Goal: Navigation & Orientation: Find specific page/section

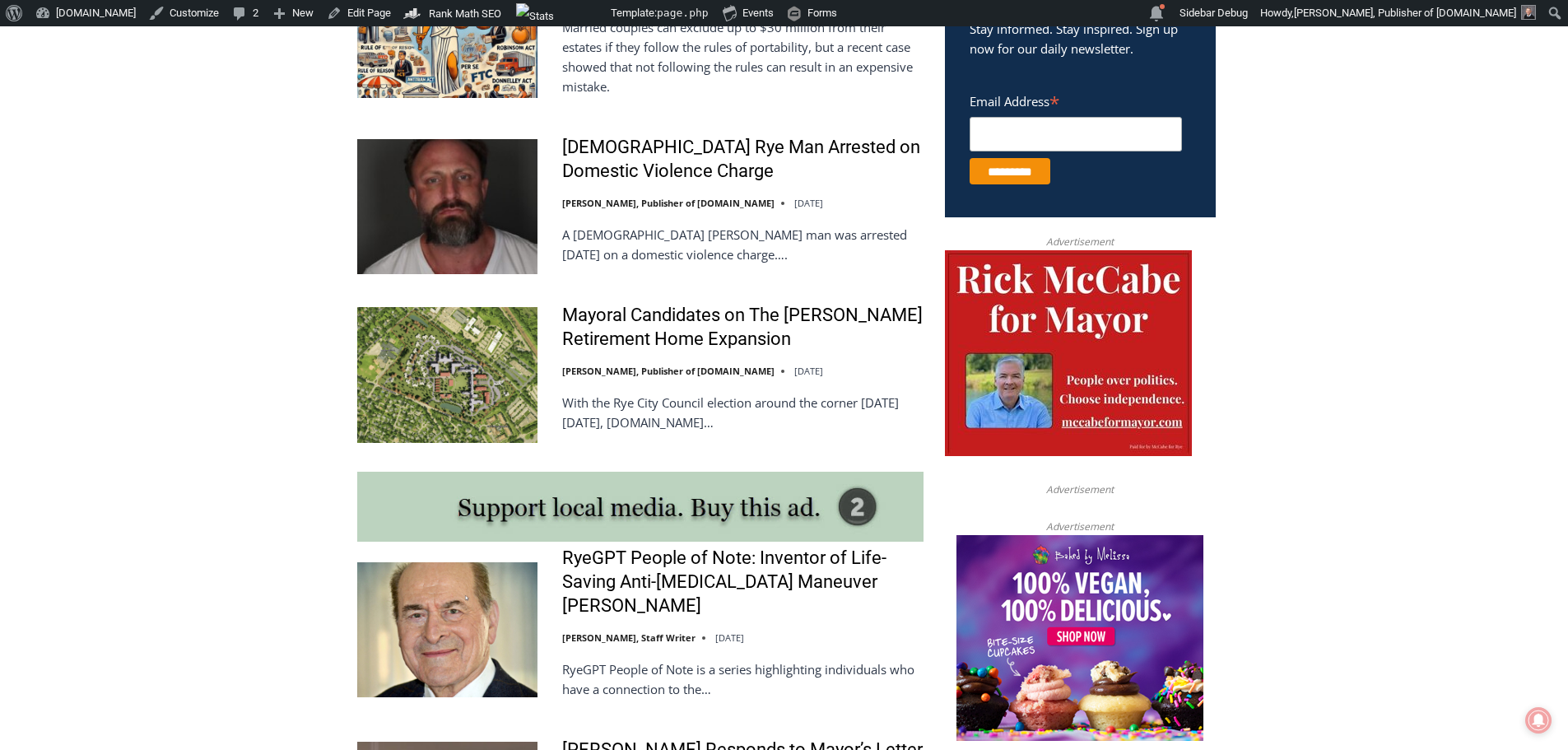
scroll to position [1070, 0]
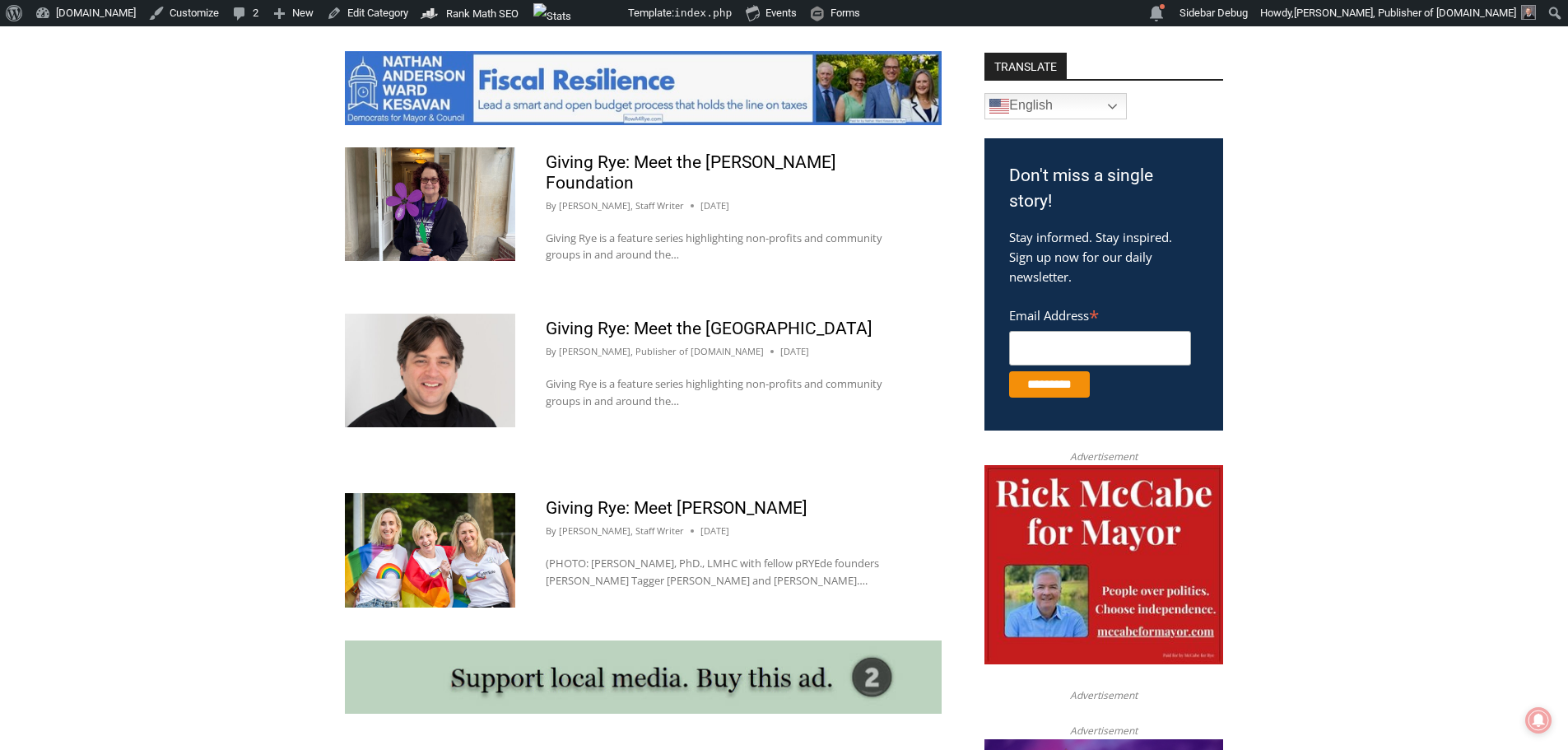
scroll to position [905, 0]
